Goal: Information Seeking & Learning: Learn about a topic

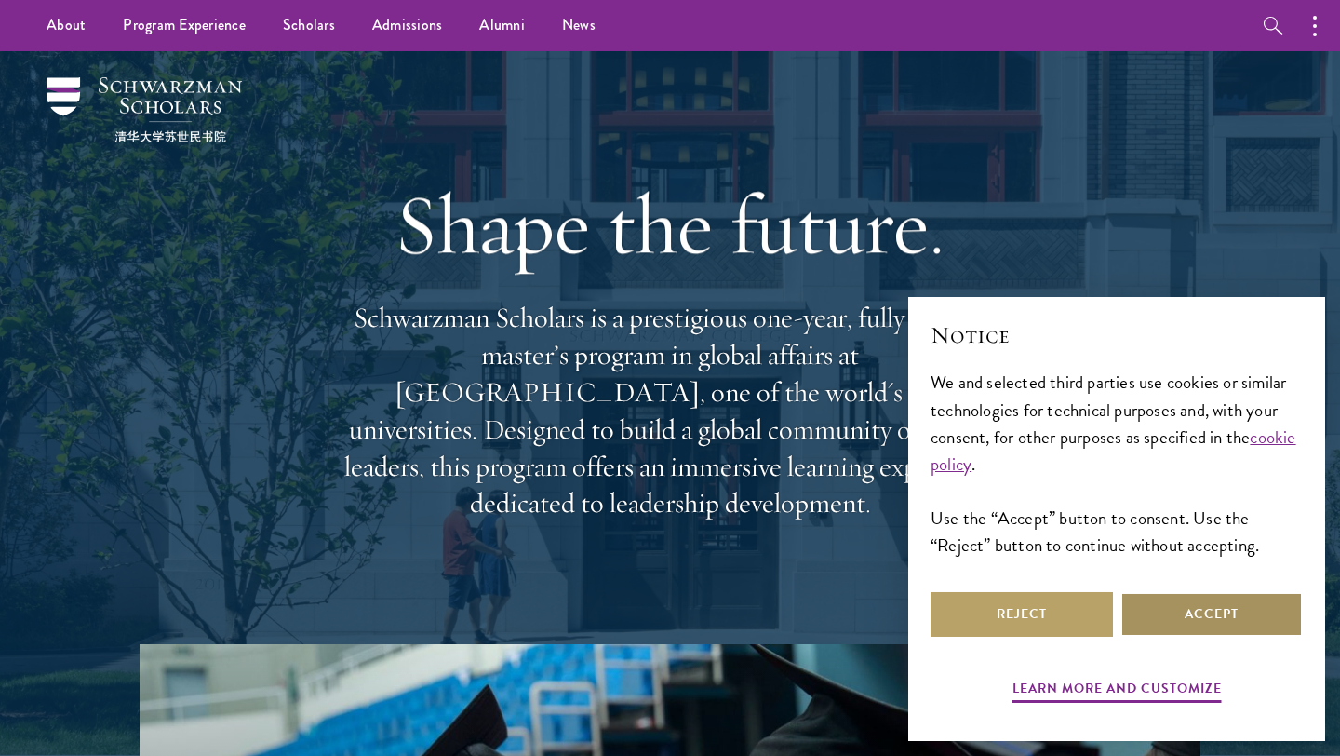
click at [1207, 618] on button "Accept" at bounding box center [1212, 614] width 182 height 45
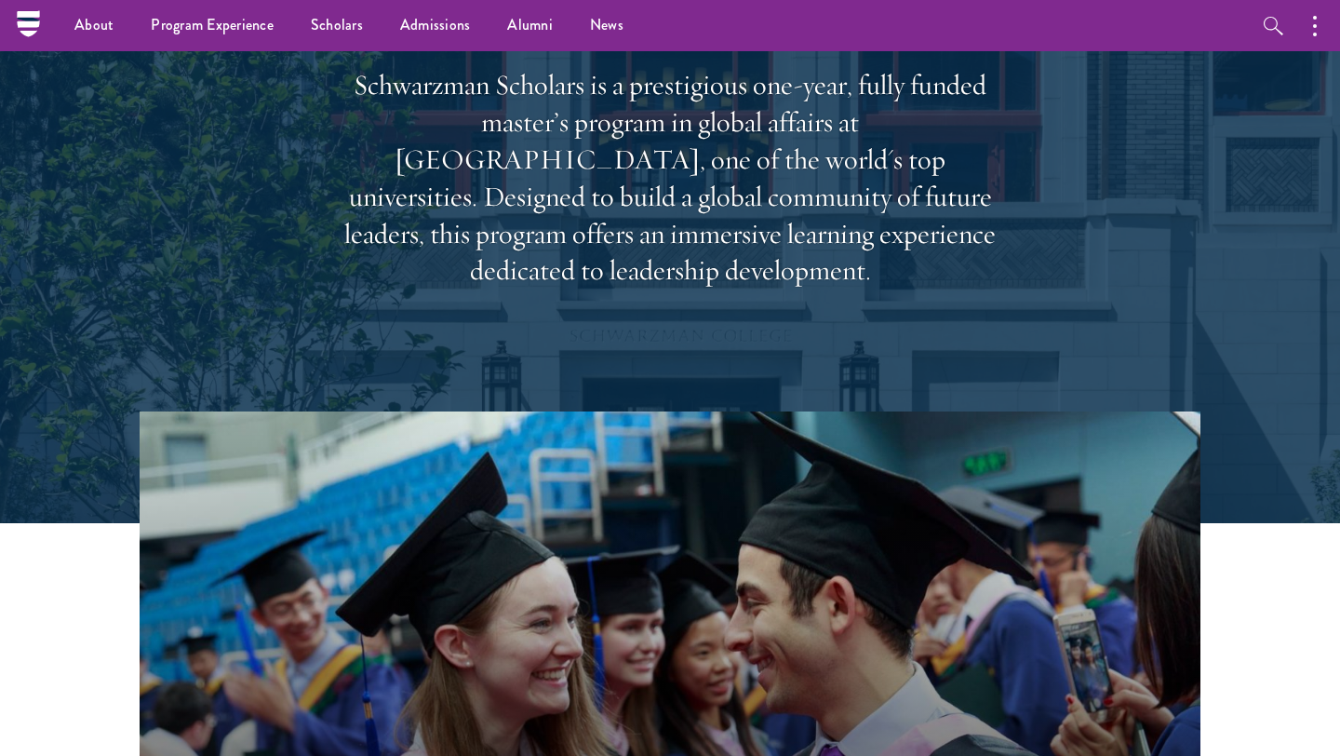
scroll to position [229, 0]
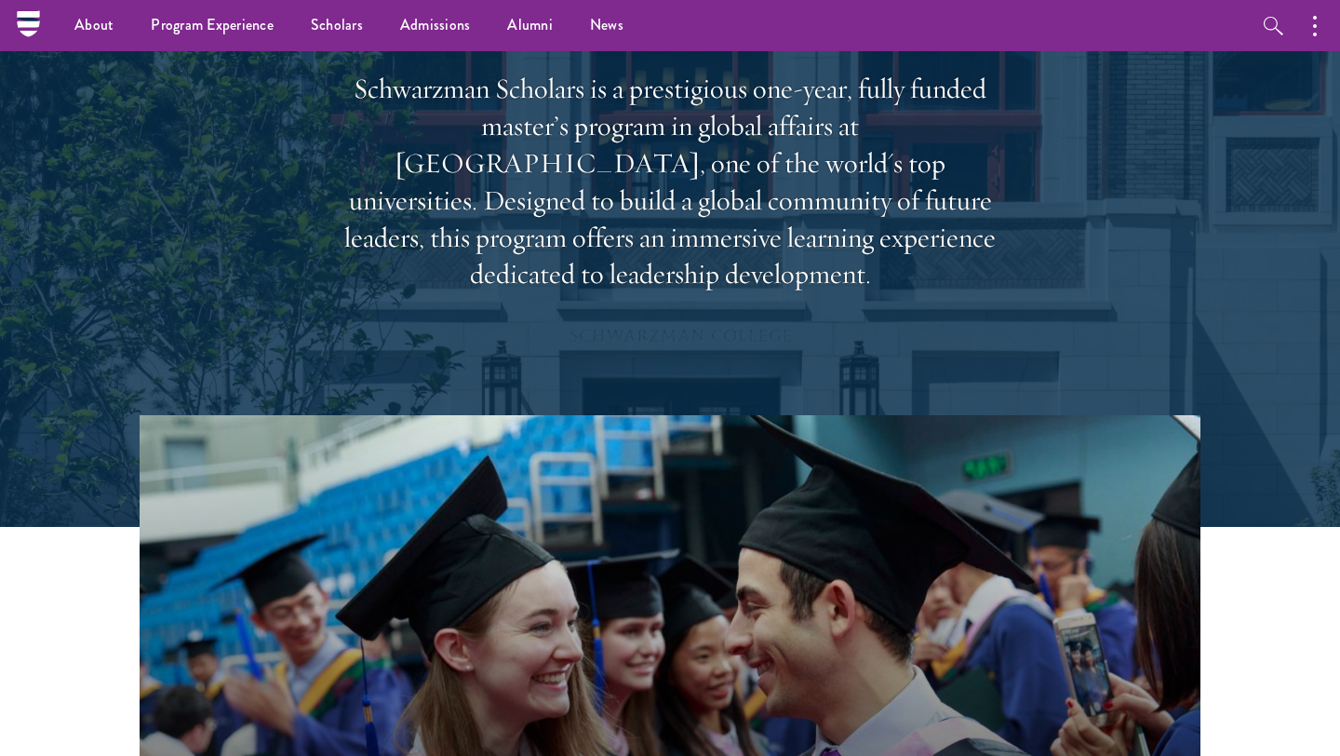
click at [518, 108] on p "Schwarzman Scholars is a prestigious one-year, fully funded master’s program in…" at bounding box center [670, 182] width 670 height 222
click at [750, 114] on p "Schwarzman Scholars is a prestigious one-year, fully funded master’s program in…" at bounding box center [670, 182] width 670 height 222
click at [413, 141] on p "Schwarzman Scholars is a prestigious one-year, fully funded master’s program in…" at bounding box center [670, 182] width 670 height 222
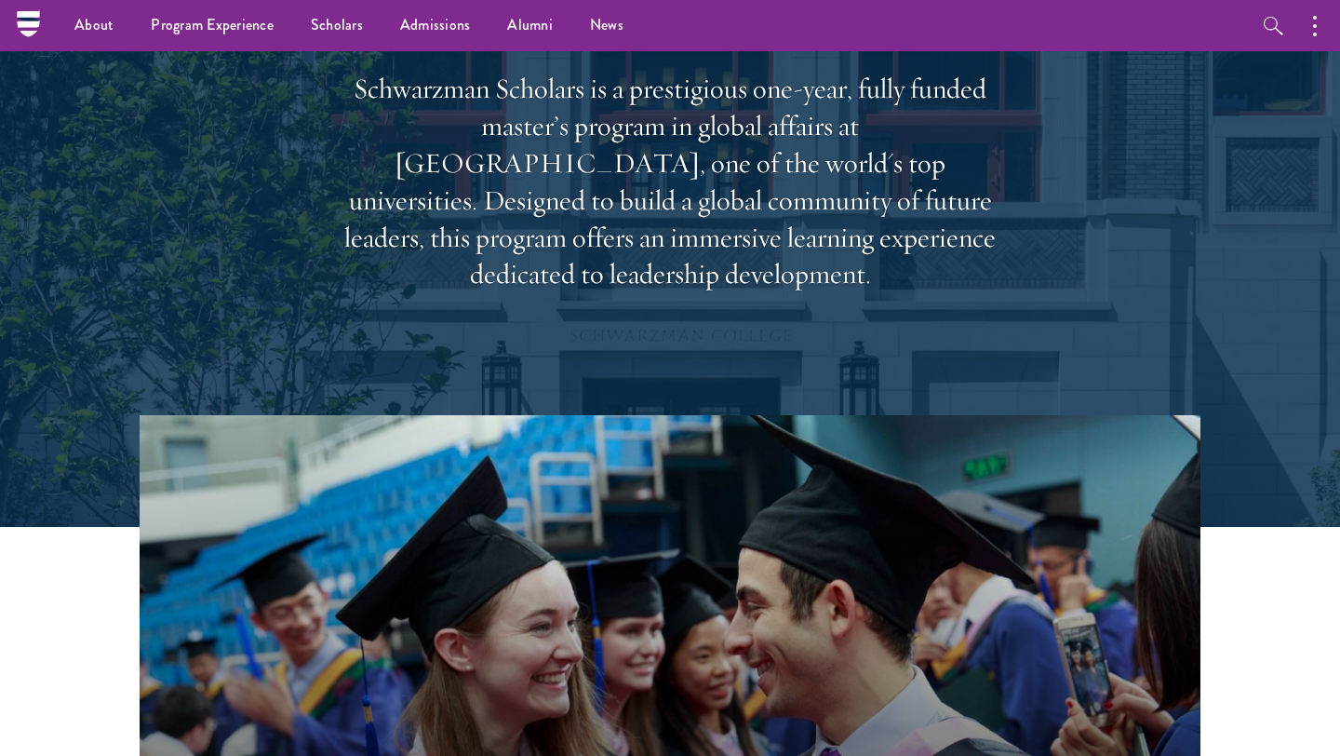
click at [413, 141] on p "Schwarzman Scholars is a prestigious one-year, fully funded master’s program in…" at bounding box center [670, 182] width 670 height 222
click at [757, 144] on p "Schwarzman Scholars is a prestigious one-year, fully funded master’s program in…" at bounding box center [670, 182] width 670 height 222
click at [503, 176] on p "Schwarzman Scholars is a prestigious one-year, fully funded master’s program in…" at bounding box center [670, 182] width 670 height 222
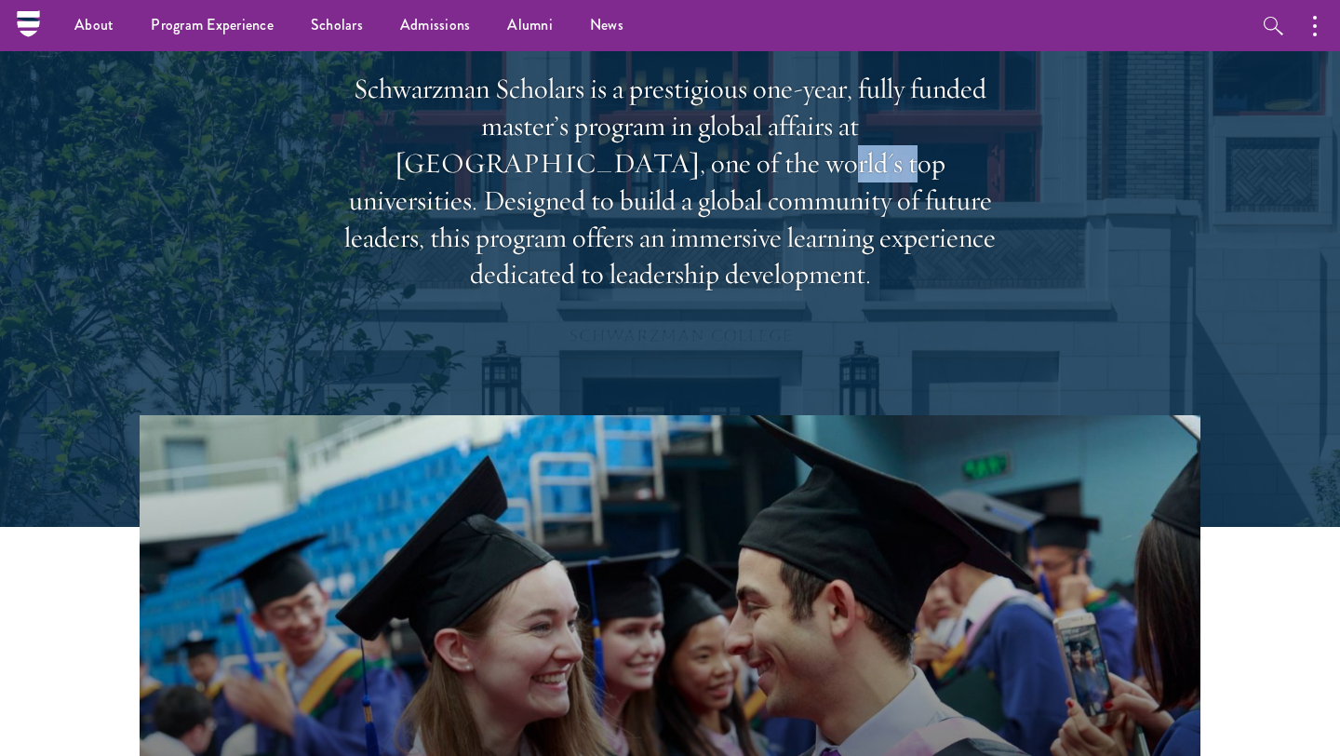
click at [503, 176] on p "Schwarzman Scholars is a prestigious one-year, fully funded master’s program in…" at bounding box center [670, 182] width 670 height 222
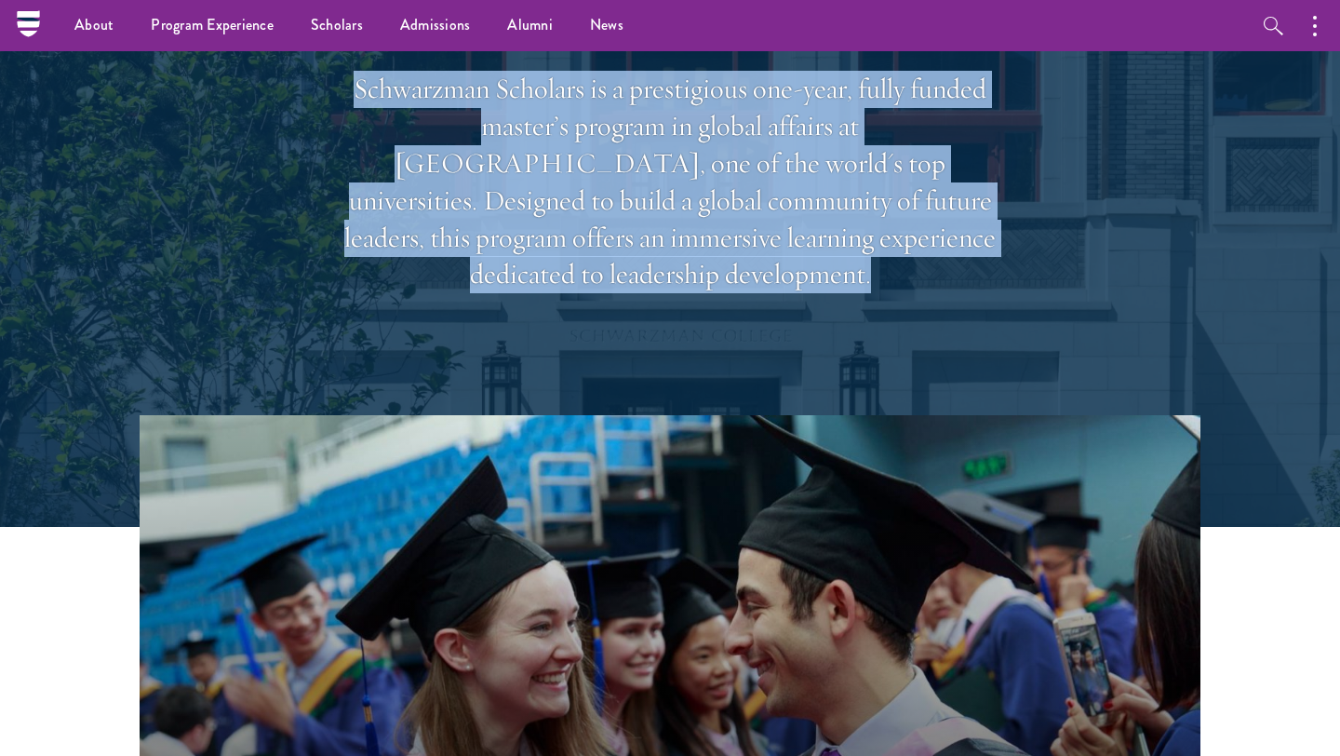
click at [465, 220] on p "Schwarzman Scholars is a prestigious one-year, fully funded master’s program in…" at bounding box center [670, 182] width 670 height 222
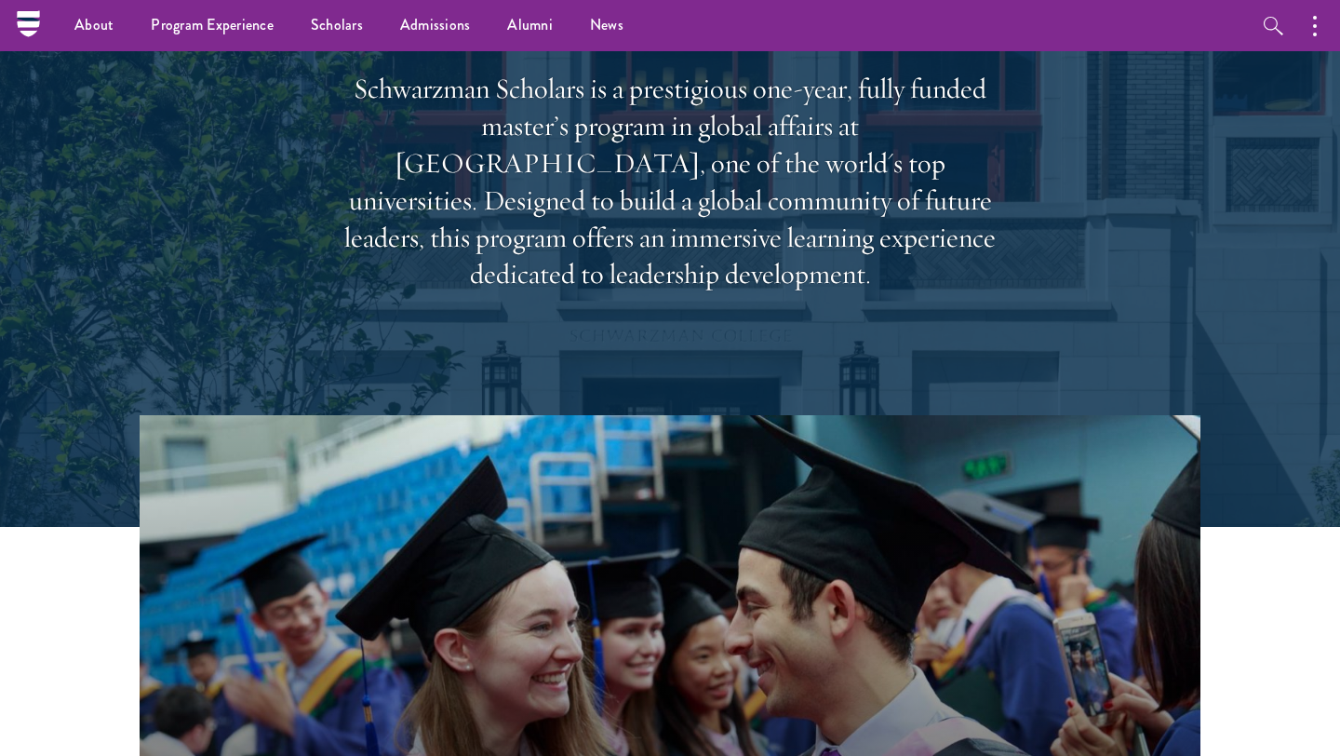
click at [465, 220] on p "Schwarzman Scholars is a prestigious one-year, fully funded master’s program in…" at bounding box center [670, 182] width 670 height 222
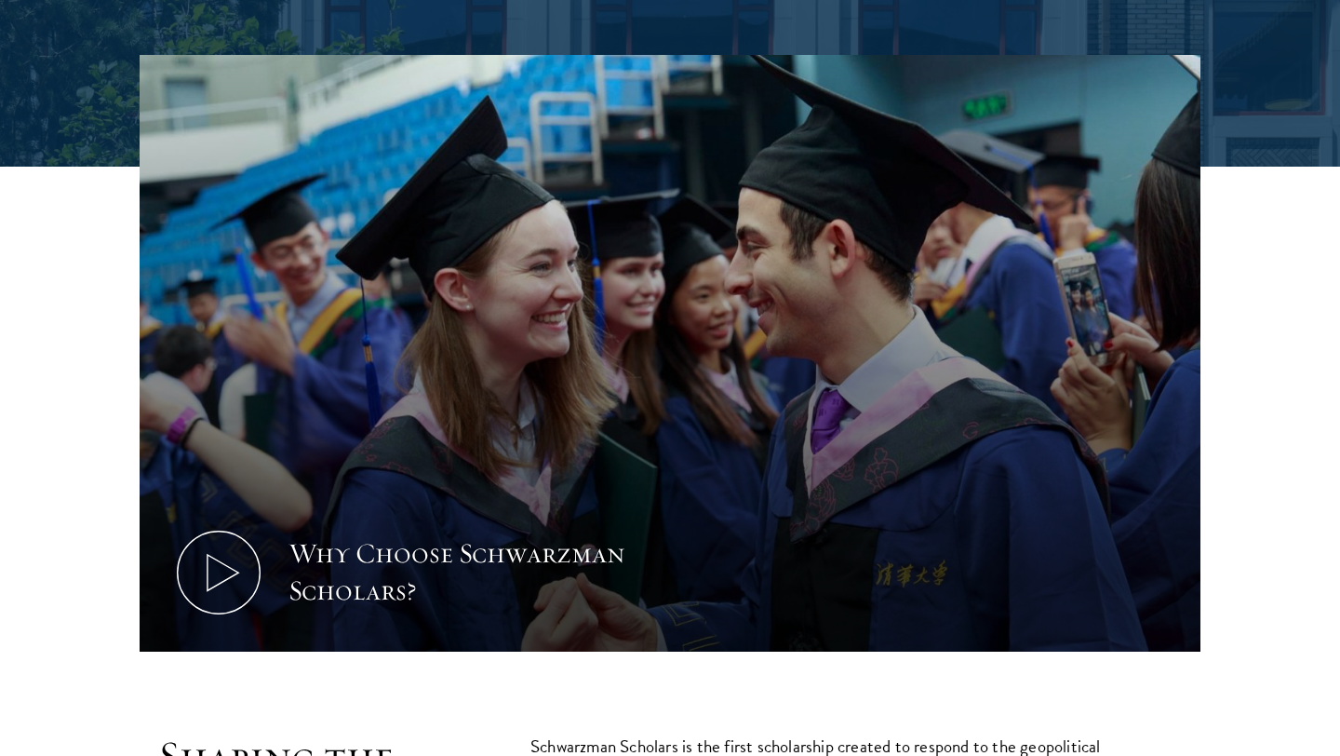
scroll to position [594, 0]
